Goal: Task Accomplishment & Management: Use online tool/utility

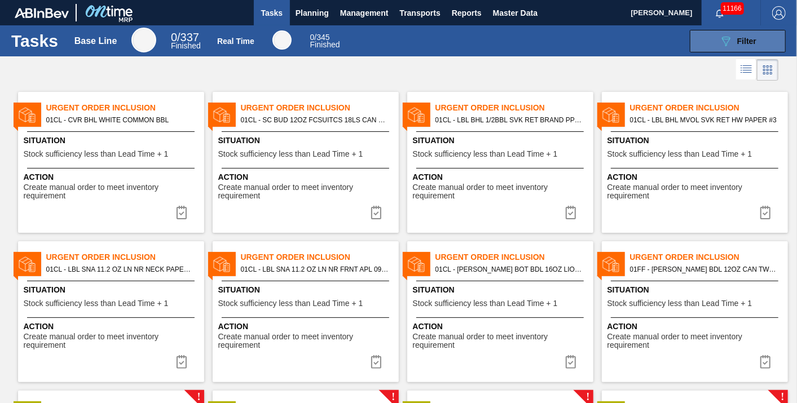
click at [721, 41] on icon "089F7B8B-B2A5-4AFE-B5C0-19BA573D28AC" at bounding box center [726, 41] width 14 height 14
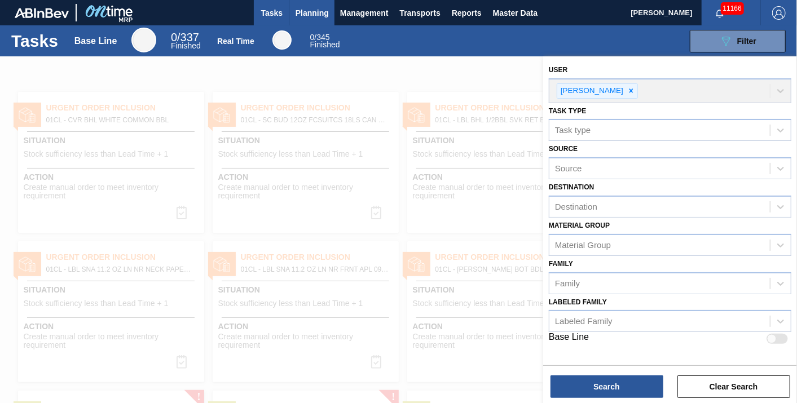
click at [320, 14] on span "Planning" at bounding box center [311, 13] width 33 height 14
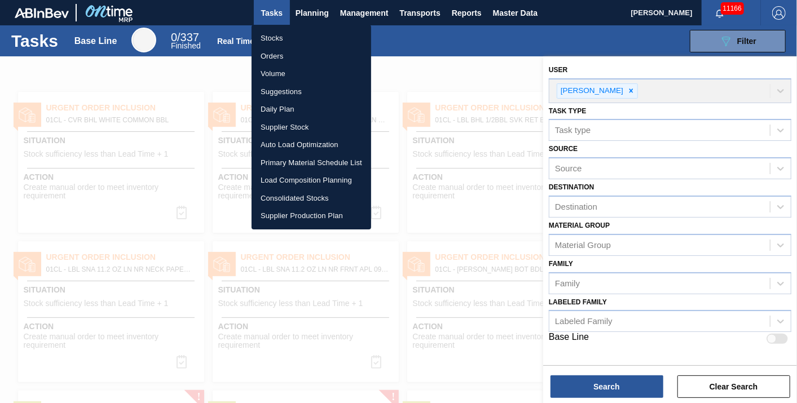
click at [312, 39] on li "Stocks" at bounding box center [311, 38] width 120 height 18
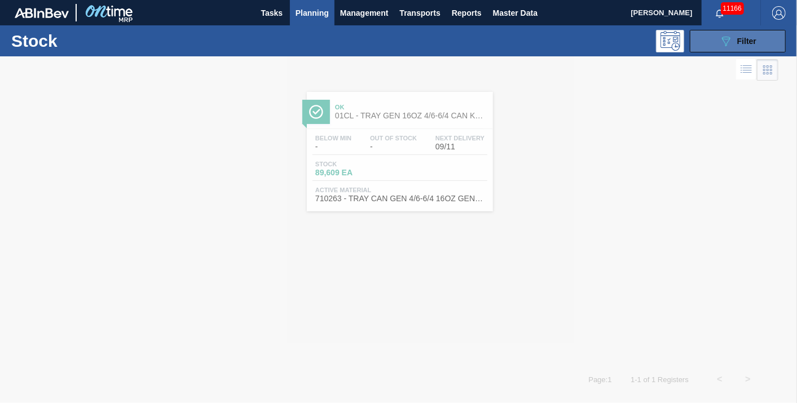
click at [752, 43] on span "Filter" at bounding box center [746, 41] width 19 height 9
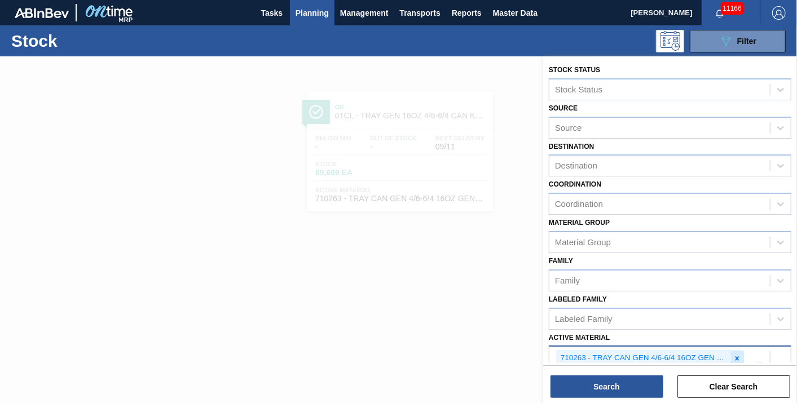
click at [739, 355] on icon at bounding box center [737, 359] width 8 height 8
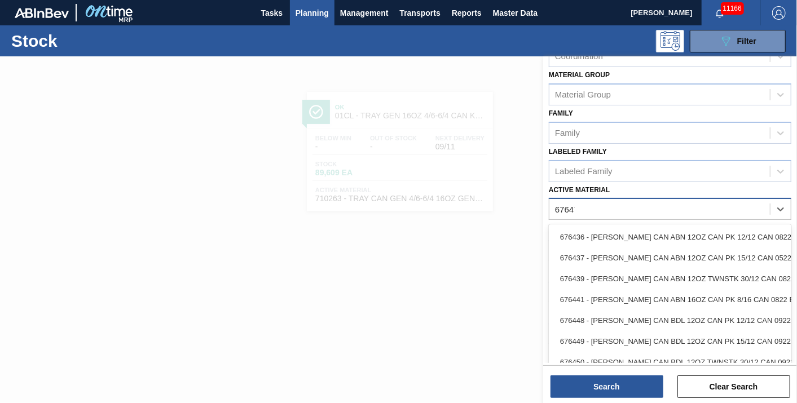
scroll to position [131, 0]
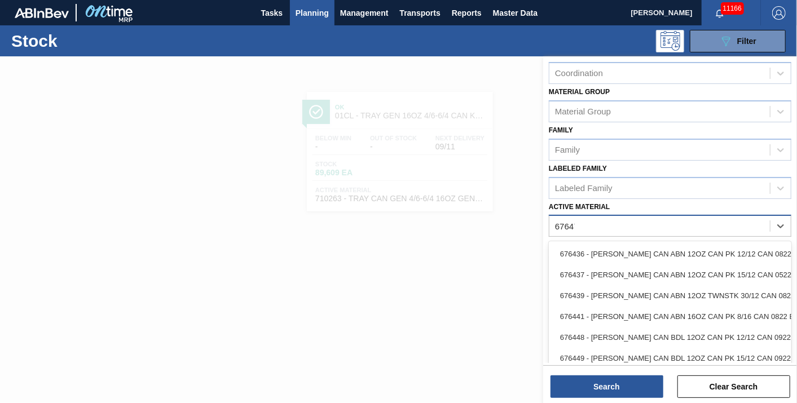
type Material "676470"
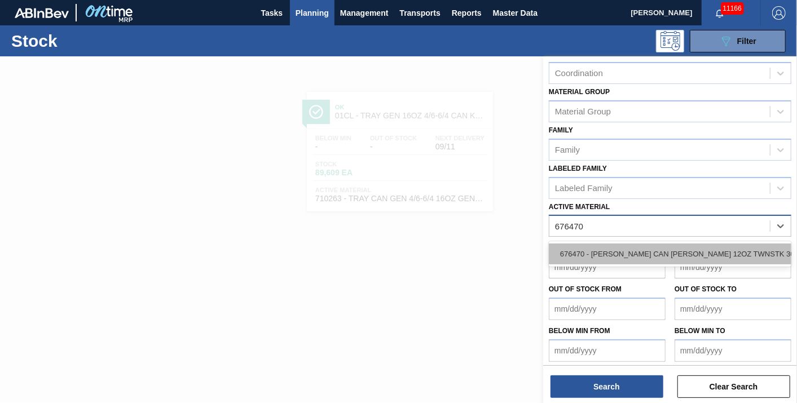
click at [599, 244] on div "676470 - [PERSON_NAME] CAN [PERSON_NAME] 12OZ TWNSTK 30/12 CAN 0922" at bounding box center [670, 254] width 242 height 21
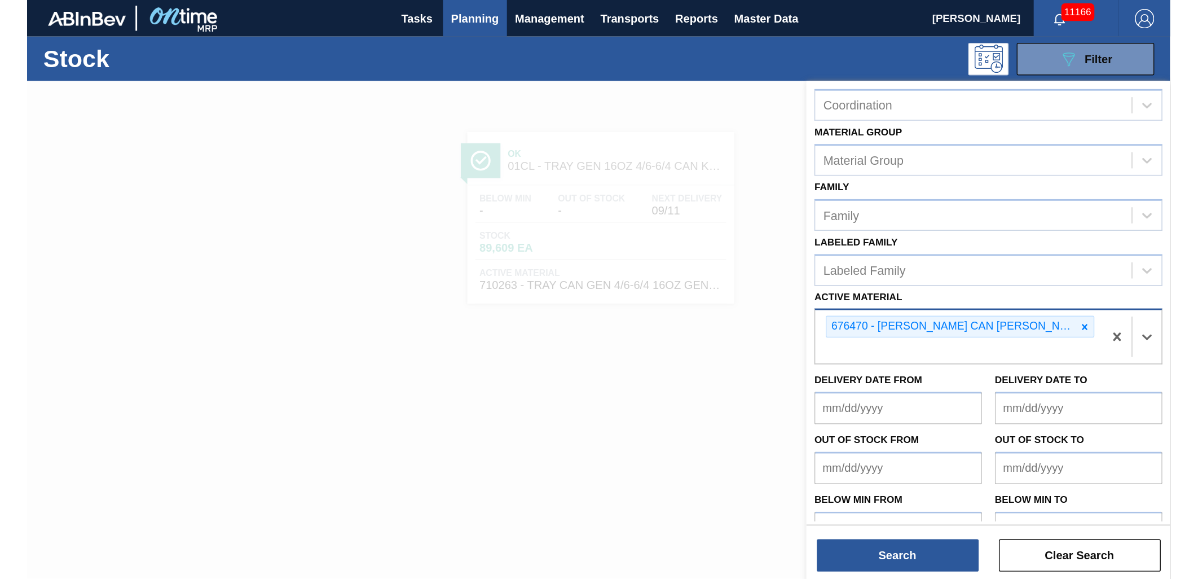
scroll to position [148, 0]
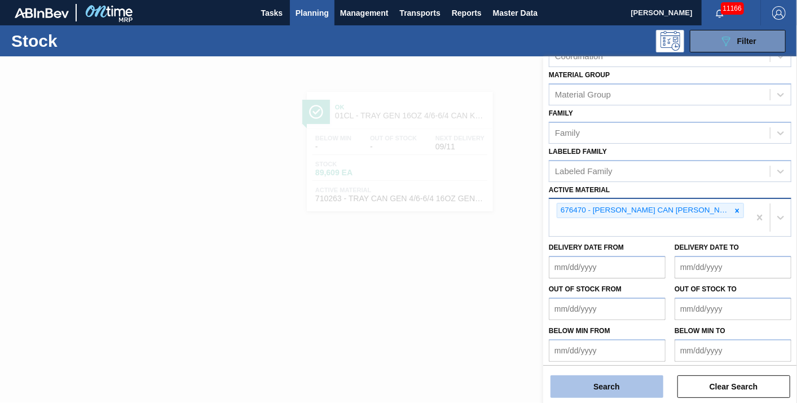
click at [604, 396] on button "Search" at bounding box center [606, 387] width 113 height 23
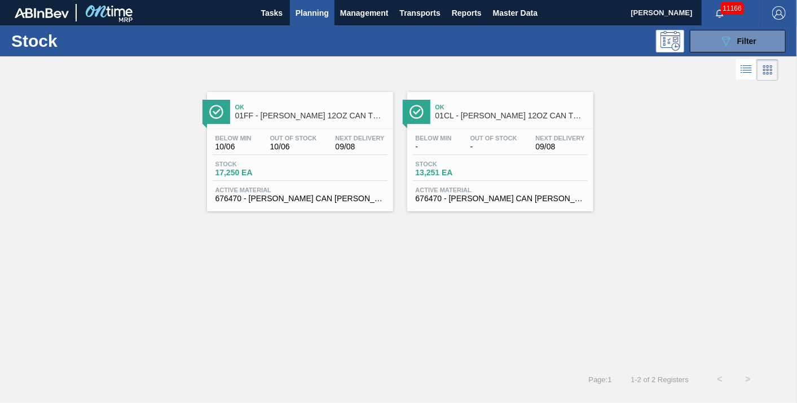
click at [315, 167] on div "Stock 17,250 EA" at bounding box center [300, 171] width 175 height 20
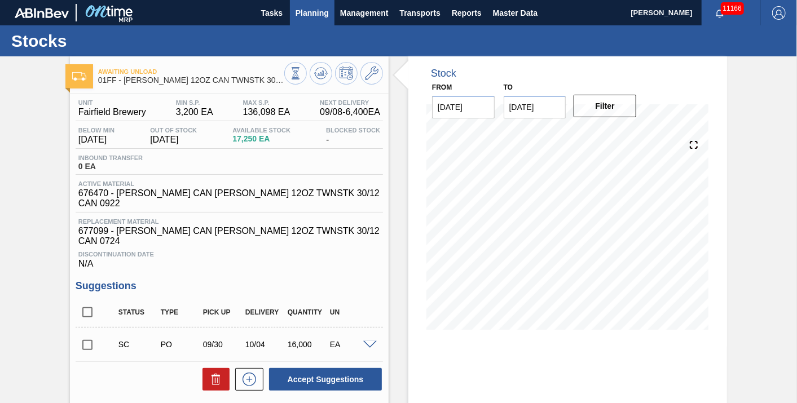
click at [308, 20] on button "Planning" at bounding box center [312, 12] width 45 height 25
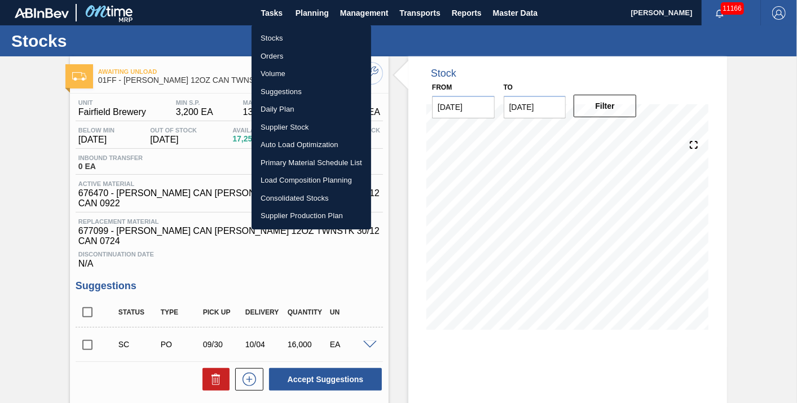
click at [294, 42] on li "Stocks" at bounding box center [311, 38] width 120 height 18
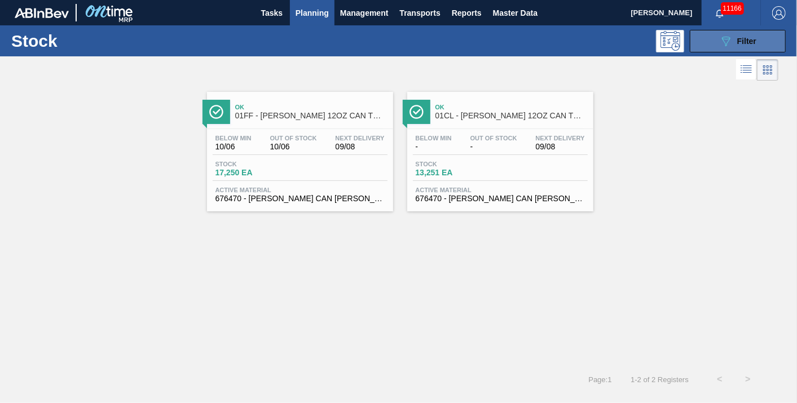
click at [741, 44] on span "Filter" at bounding box center [746, 41] width 19 height 9
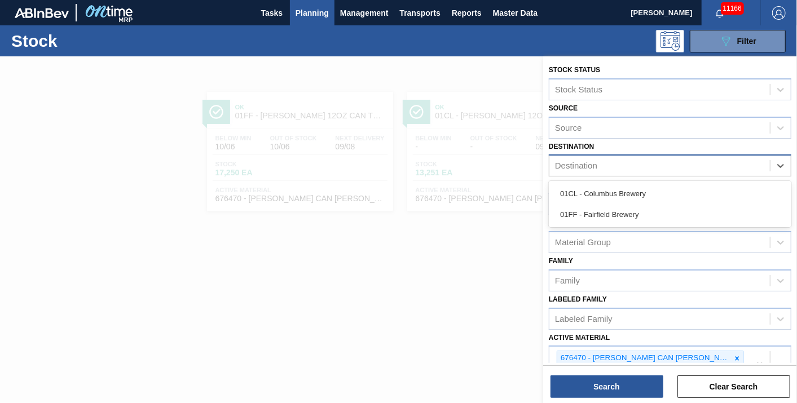
click at [726, 158] on div "Destination" at bounding box center [659, 166] width 220 height 16
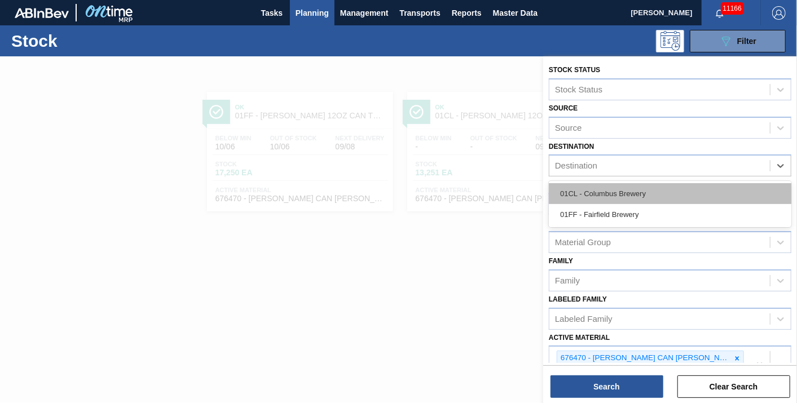
click at [701, 190] on div "01CL - Columbus Brewery" at bounding box center [670, 193] width 242 height 21
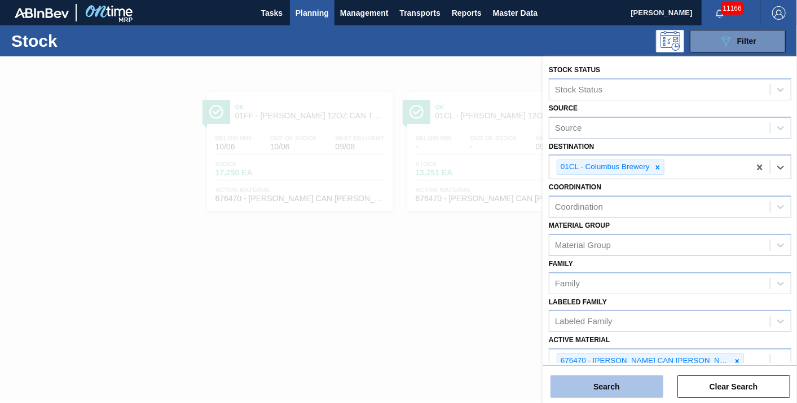
click at [607, 391] on button "Search" at bounding box center [606, 387] width 113 height 23
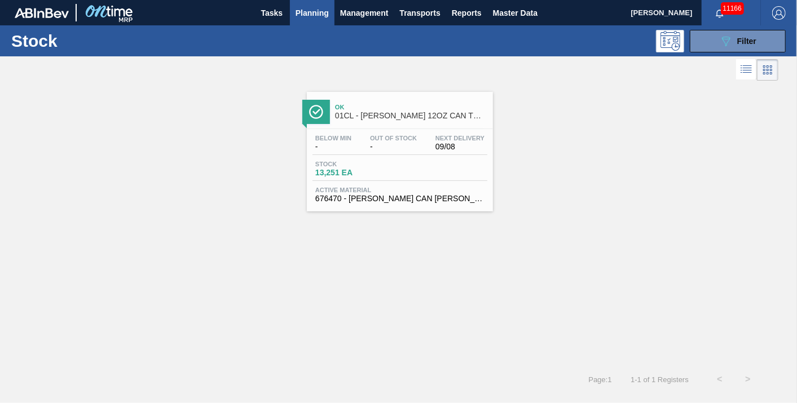
click at [415, 184] on div "Below Min - Out Of Stock - Next Delivery 09/08 Stock 13,251 EA Active Material …" at bounding box center [400, 167] width 186 height 77
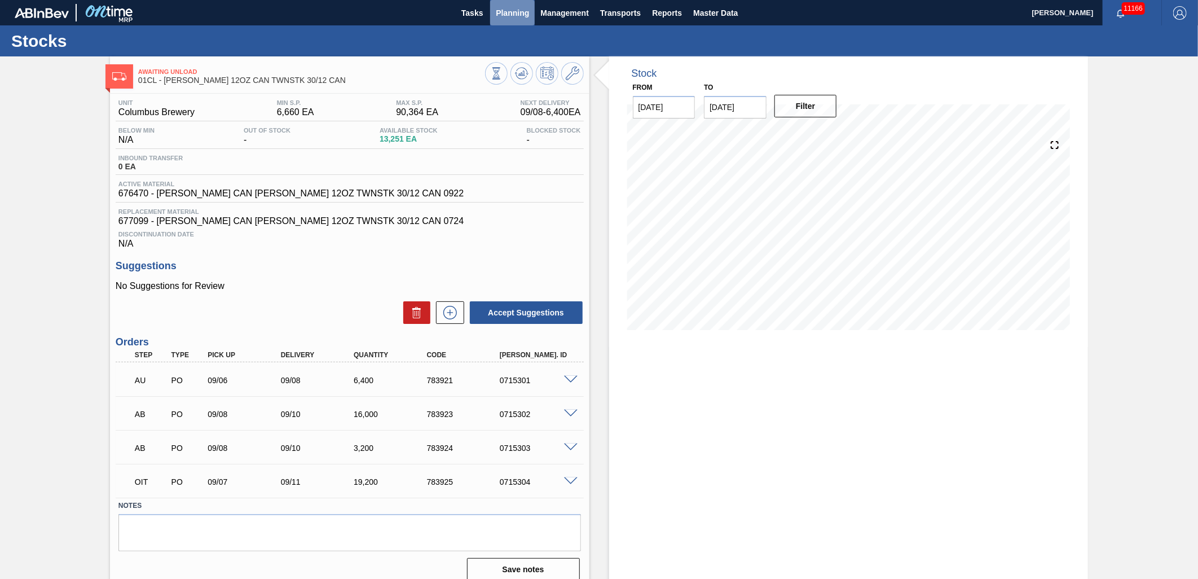
click at [522, 14] on span "Planning" at bounding box center [512, 13] width 33 height 14
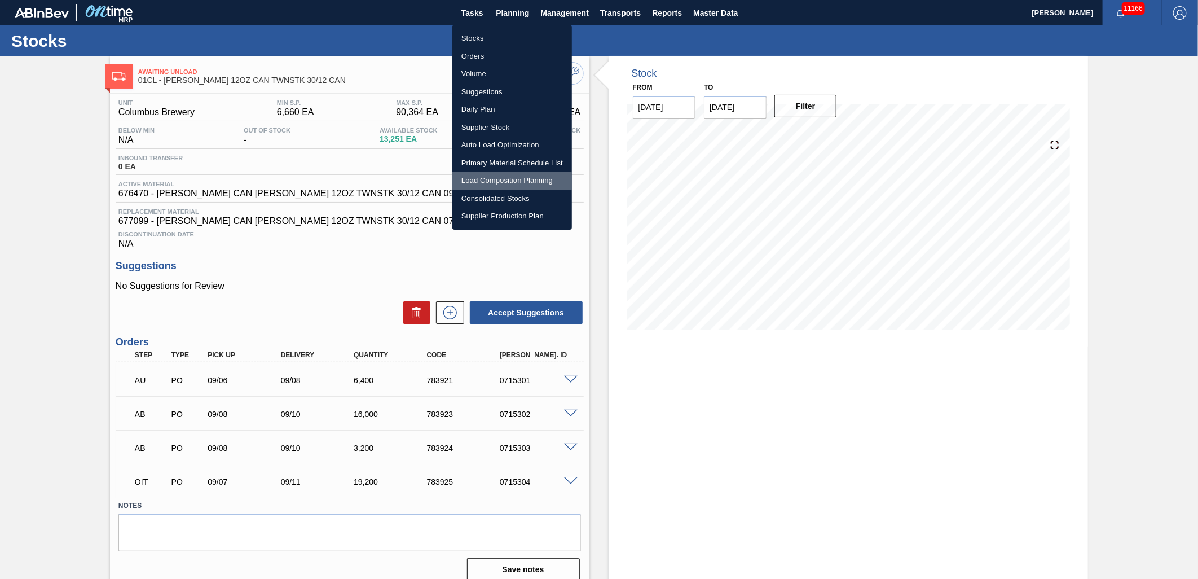
click at [508, 175] on li "Load Composition Planning" at bounding box center [512, 180] width 120 height 18
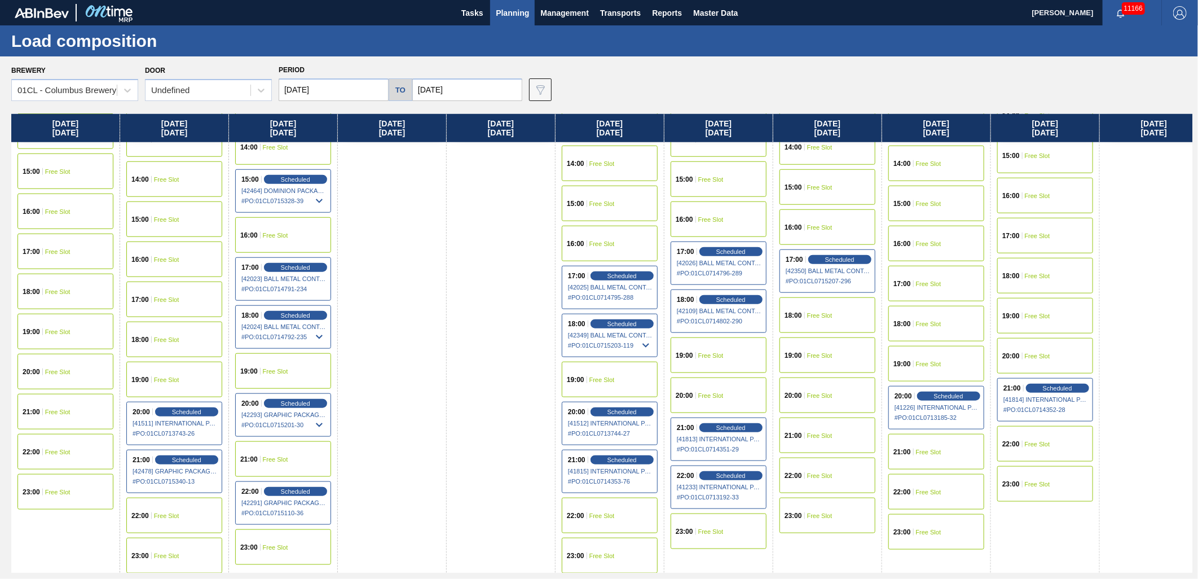
scroll to position [610, 0]
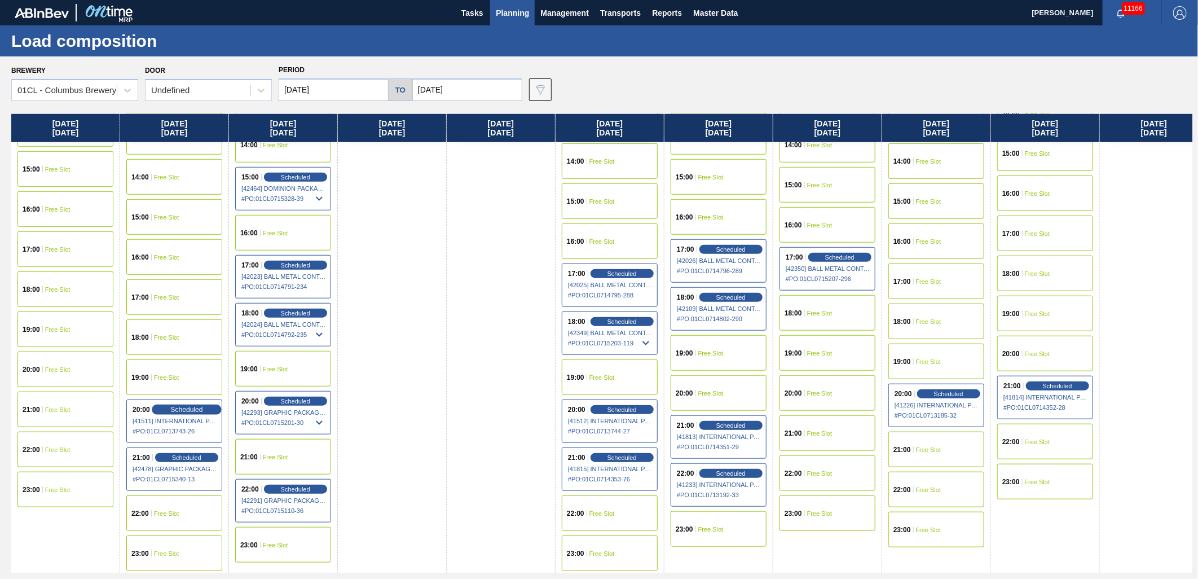
click at [165, 403] on div "Scheduled" at bounding box center [186, 409] width 69 height 10
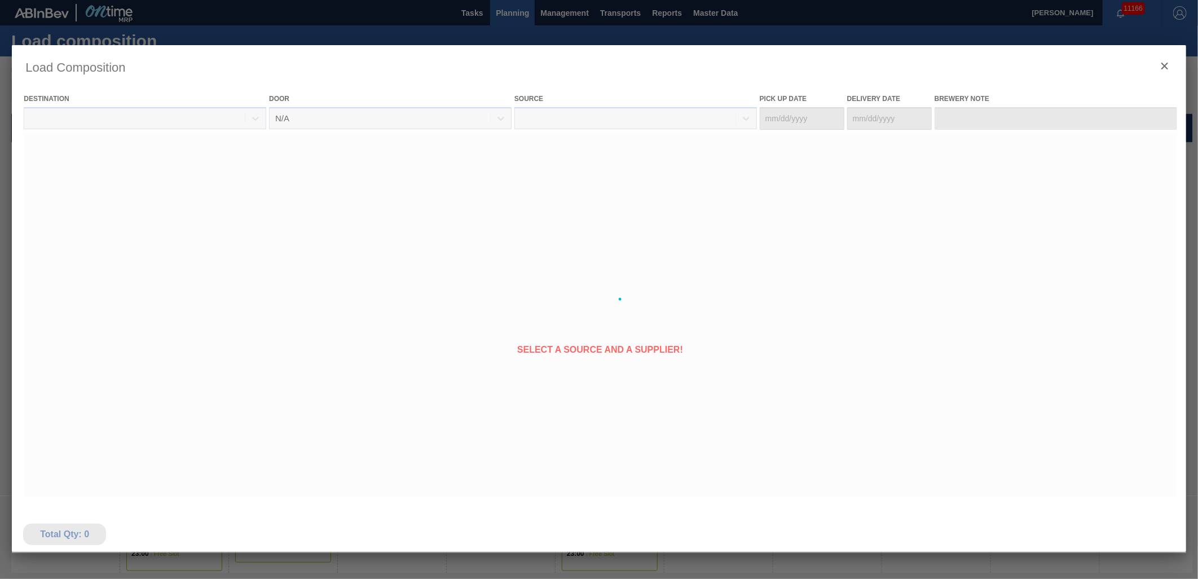
type Date "[DATE]"
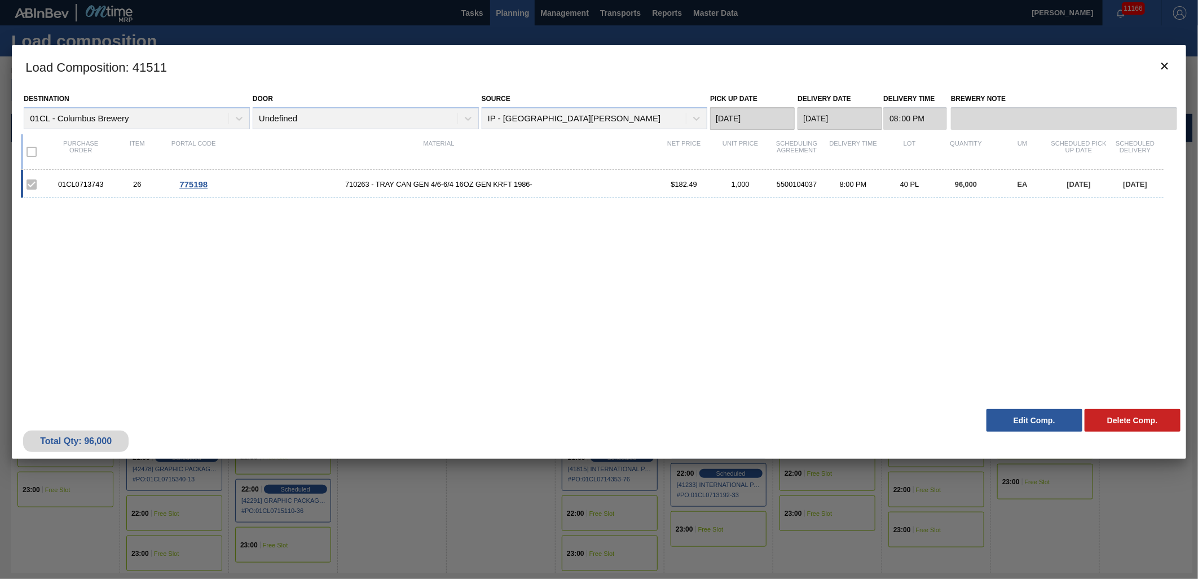
click at [796, 403] on button "Edit Comp." at bounding box center [1034, 420] width 96 height 23
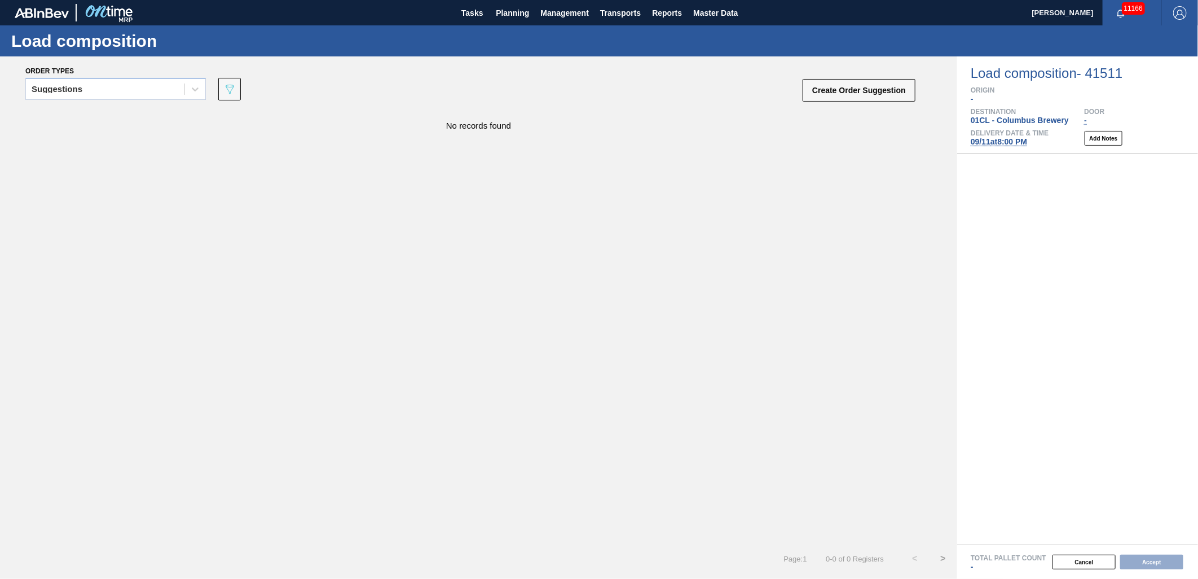
click at [796, 142] on span "[DATE] 8:00 PM" at bounding box center [998, 141] width 56 height 9
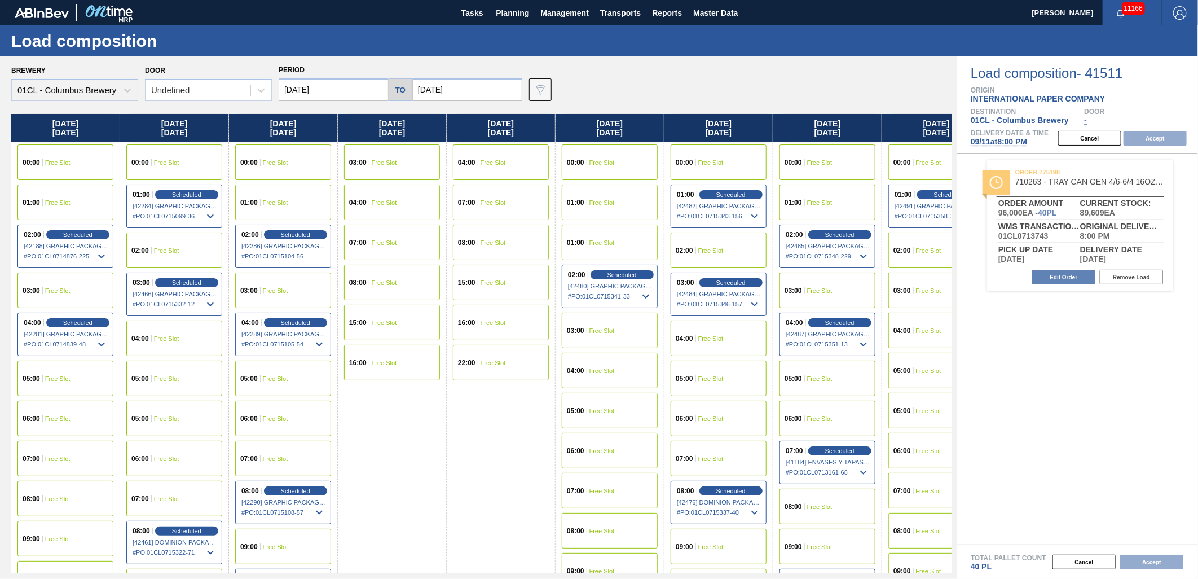
type input "[DATE]"
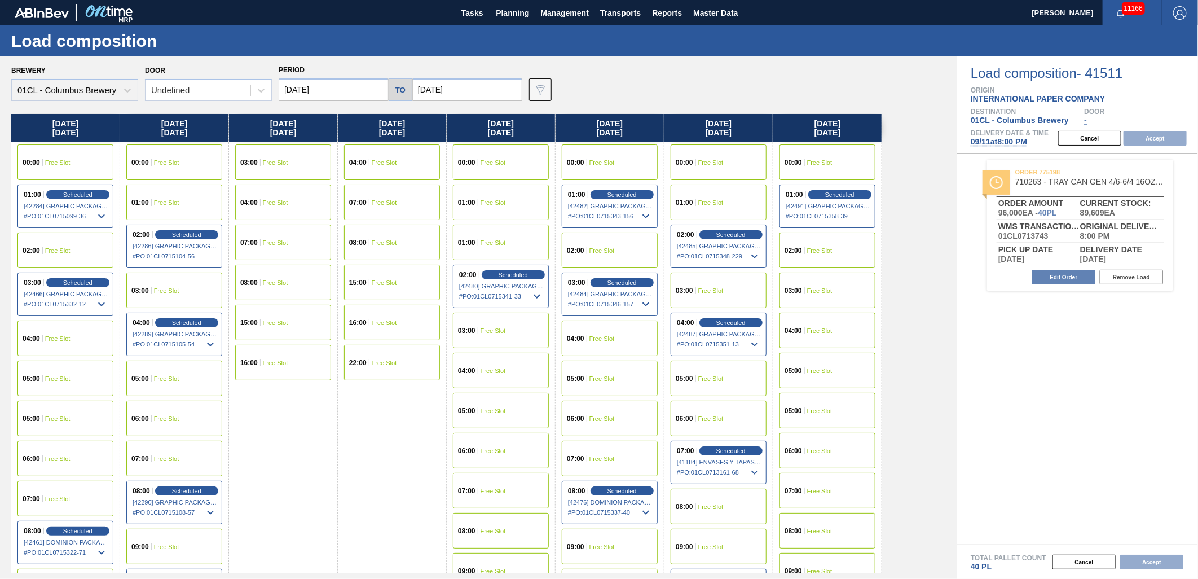
click at [796, 142] on span "[DATE] 8:00 PM" at bounding box center [998, 141] width 56 height 9
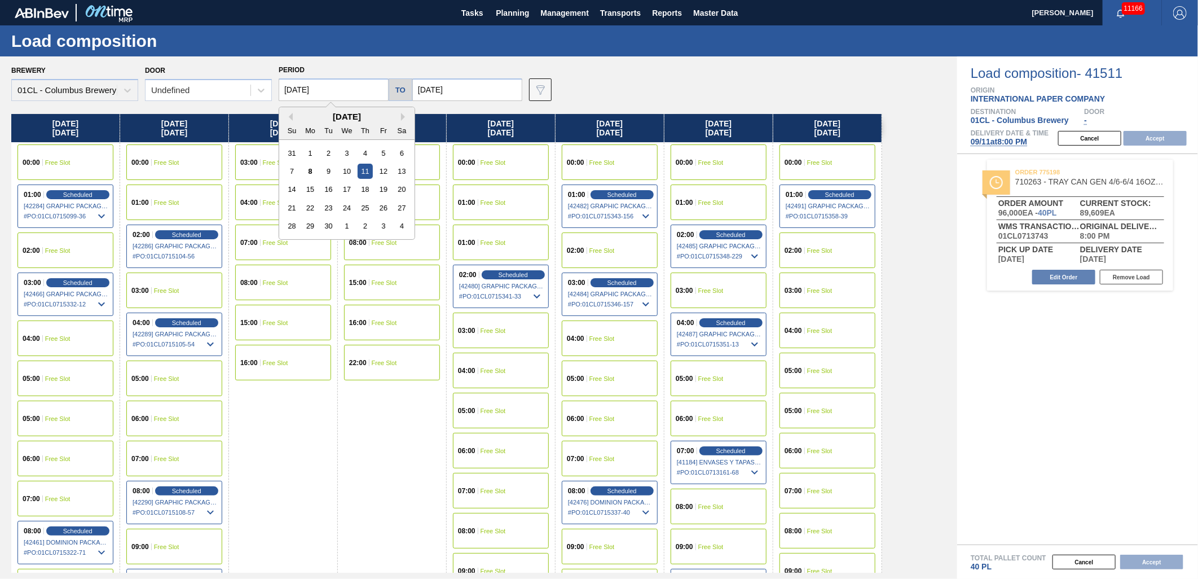
click at [329, 89] on input "[DATE]" at bounding box center [334, 89] width 110 height 23
click at [342, 173] on div "10" at bounding box center [346, 171] width 15 height 15
type input "[DATE]"
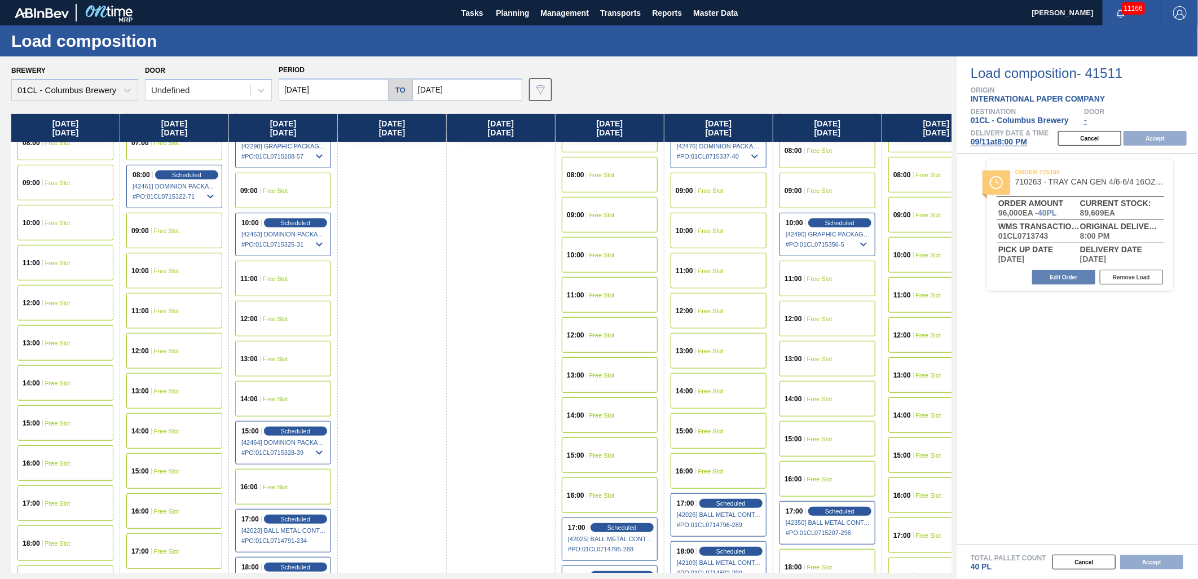
scroll to position [376, 0]
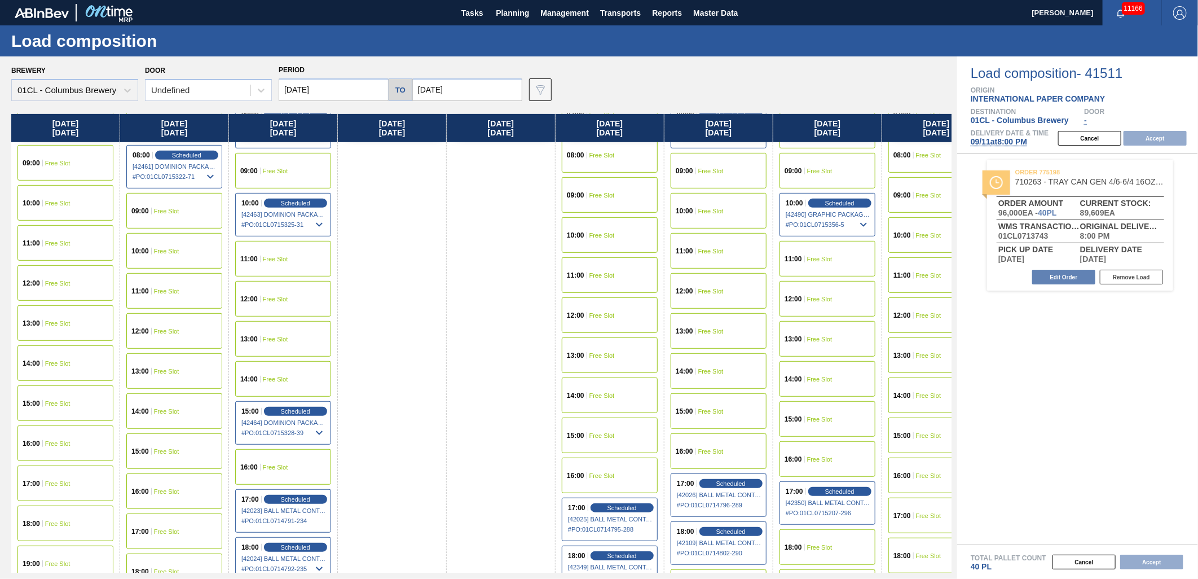
click at [67, 394] on div "15:00 Free Slot" at bounding box center [65, 403] width 96 height 36
click at [796, 134] on button "Accept" at bounding box center [1154, 138] width 63 height 15
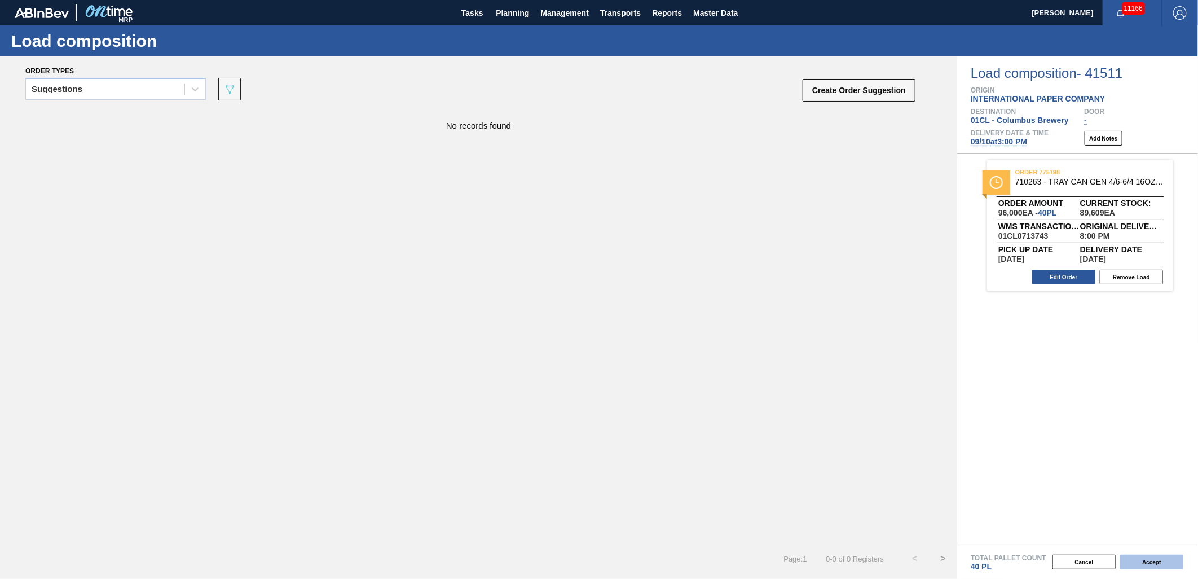
click at [796, 403] on button "Accept" at bounding box center [1151, 561] width 63 height 15
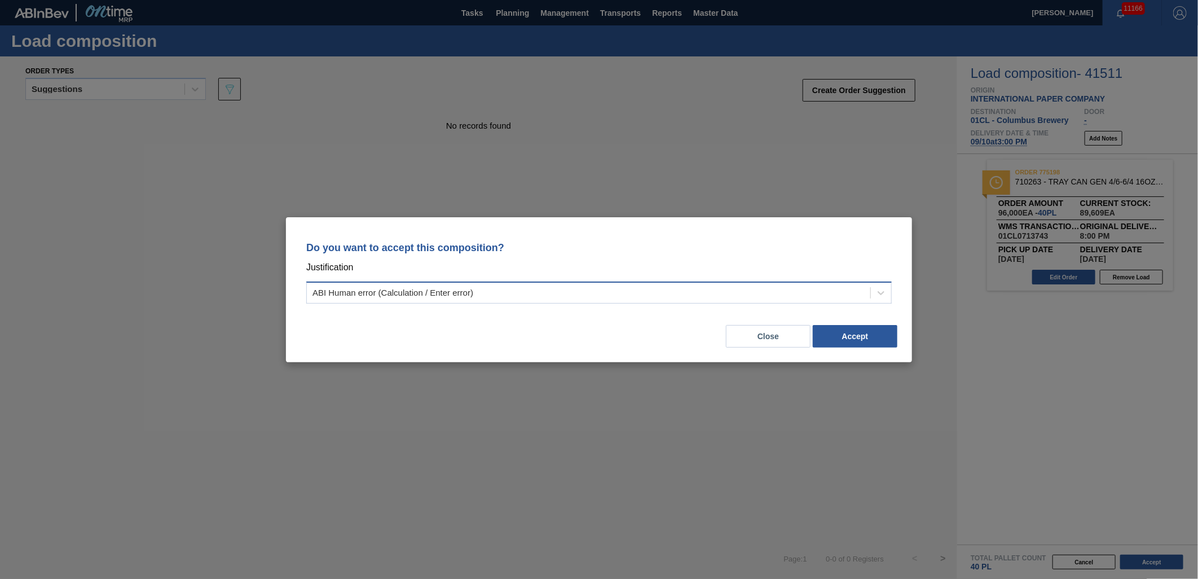
click at [677, 294] on div "ABI Human error (Calculation / Enter error)" at bounding box center [588, 292] width 563 height 16
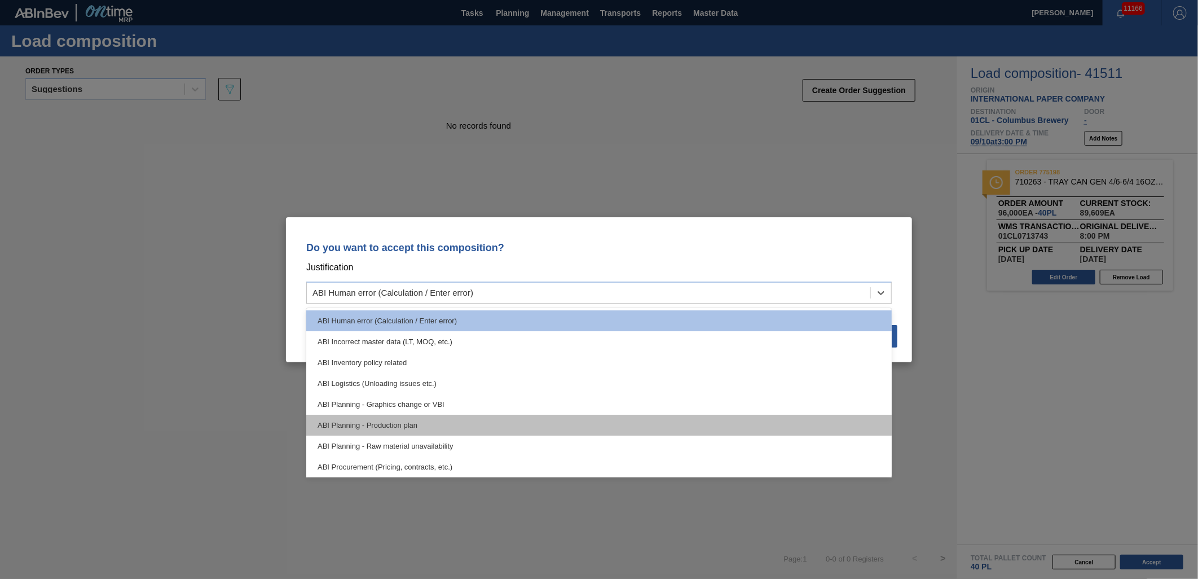
click at [601, 403] on div "ABI Planning - Production plan" at bounding box center [598, 424] width 585 height 21
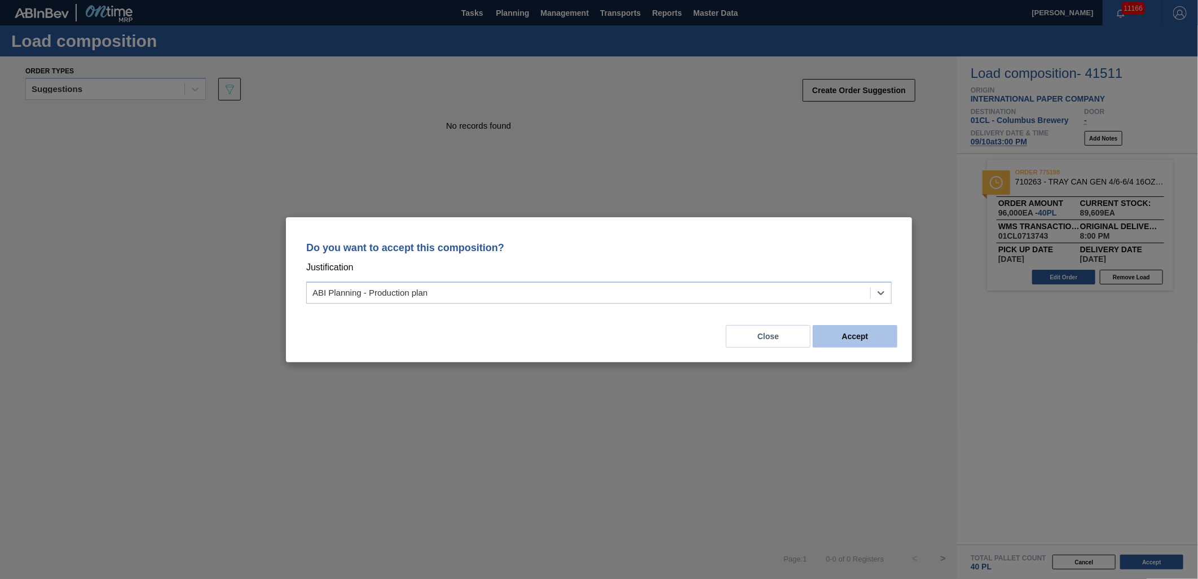
click at [796, 342] on button "Accept" at bounding box center [855, 336] width 85 height 23
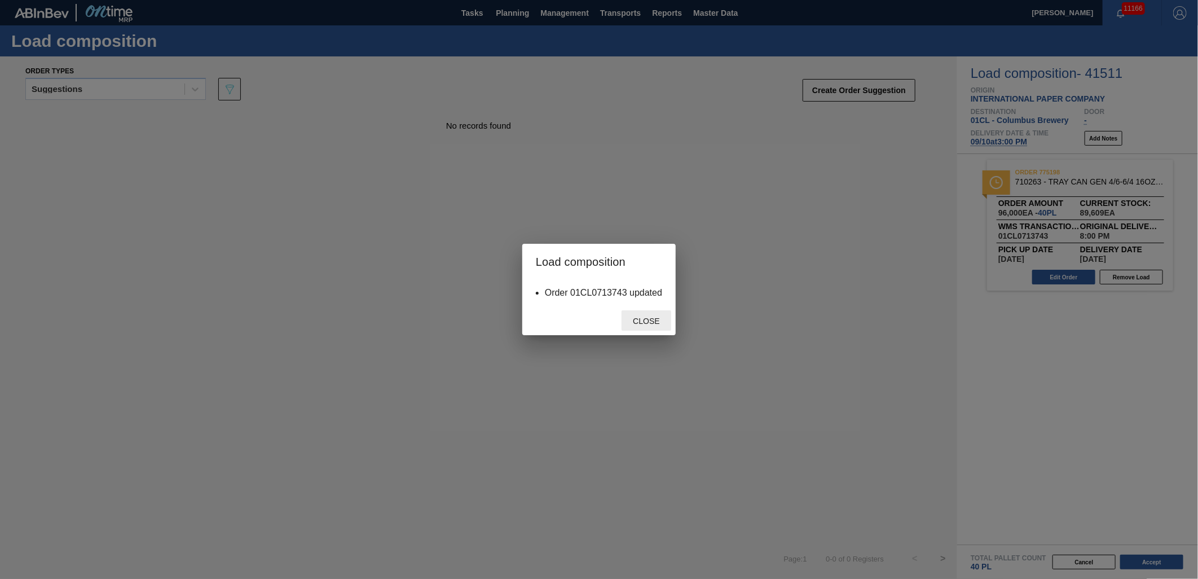
click at [638, 322] on span "Close" at bounding box center [646, 320] width 45 height 9
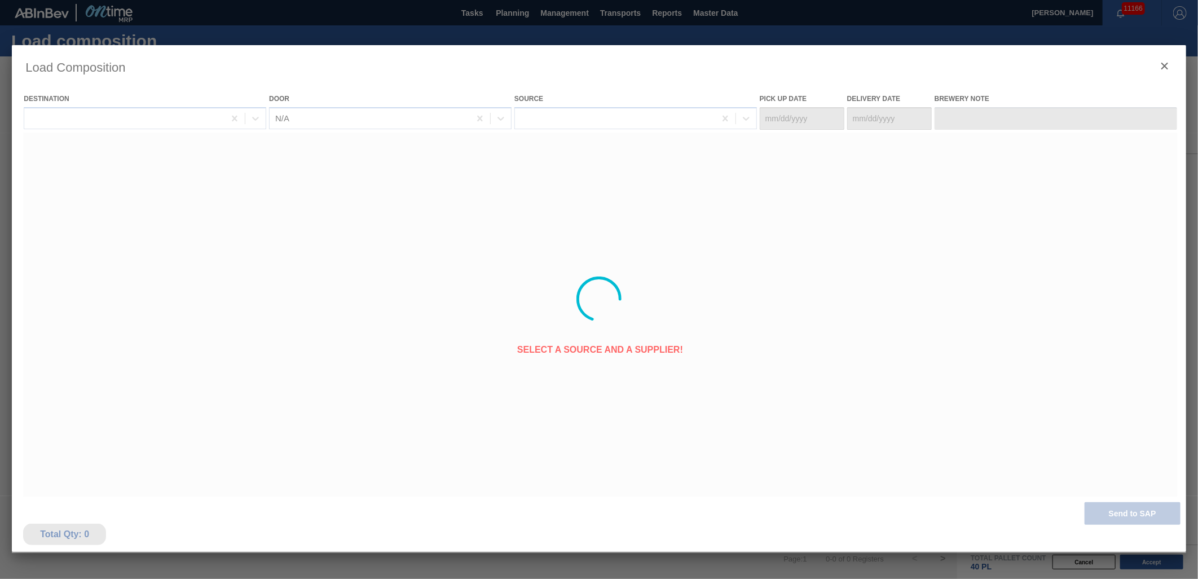
type Date "[DATE]"
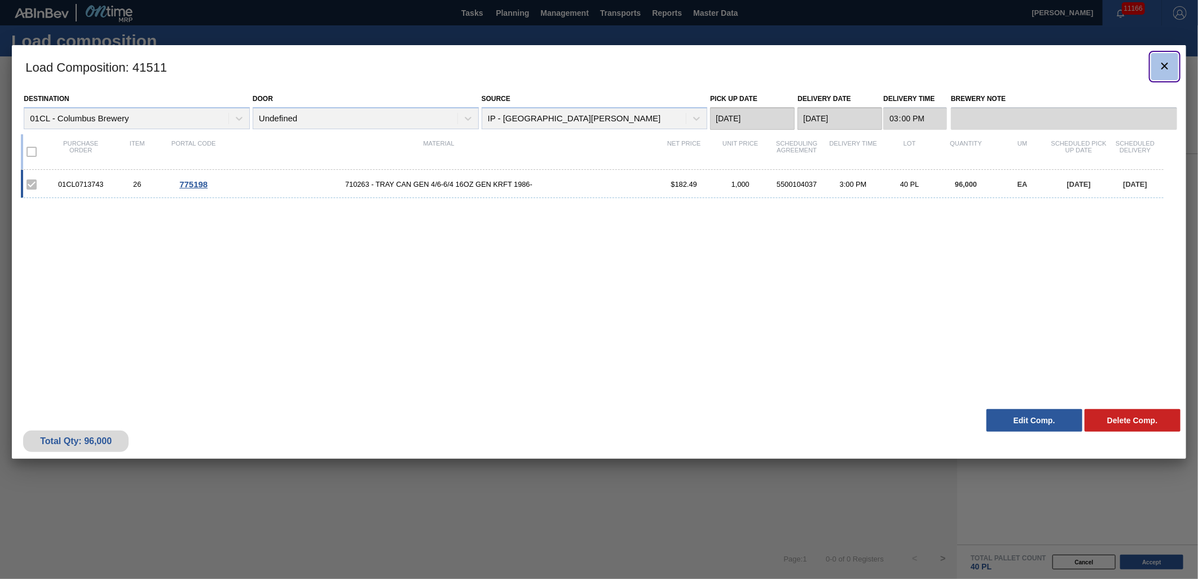
click at [796, 69] on icon "botão de ícone" at bounding box center [1165, 66] width 14 height 14
